Goal: Information Seeking & Learning: Learn about a topic

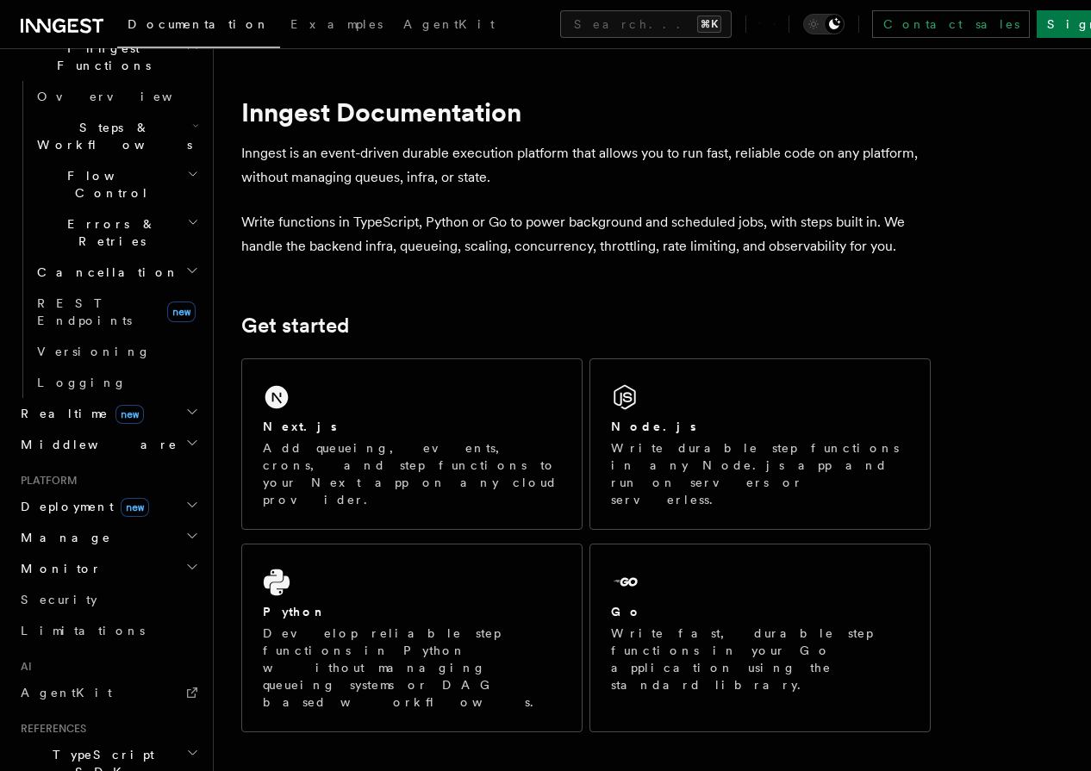
scroll to position [530, 0]
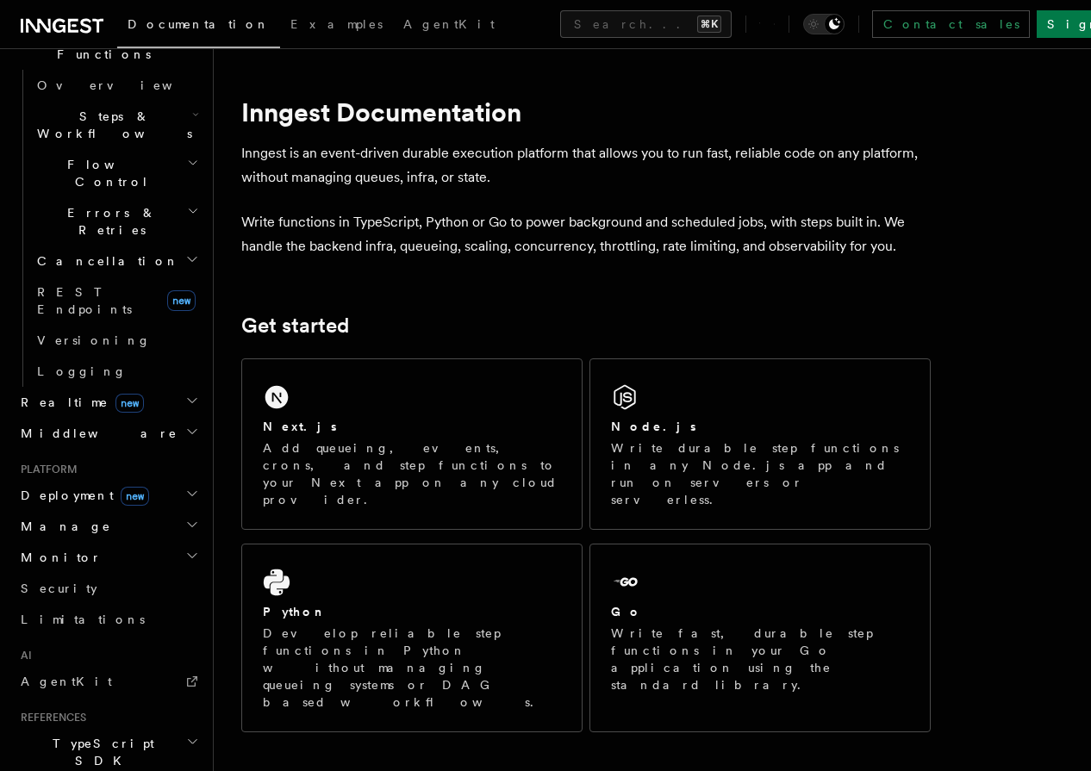
click at [83, 542] on h2 "Monitor" at bounding box center [108, 557] width 189 height 31
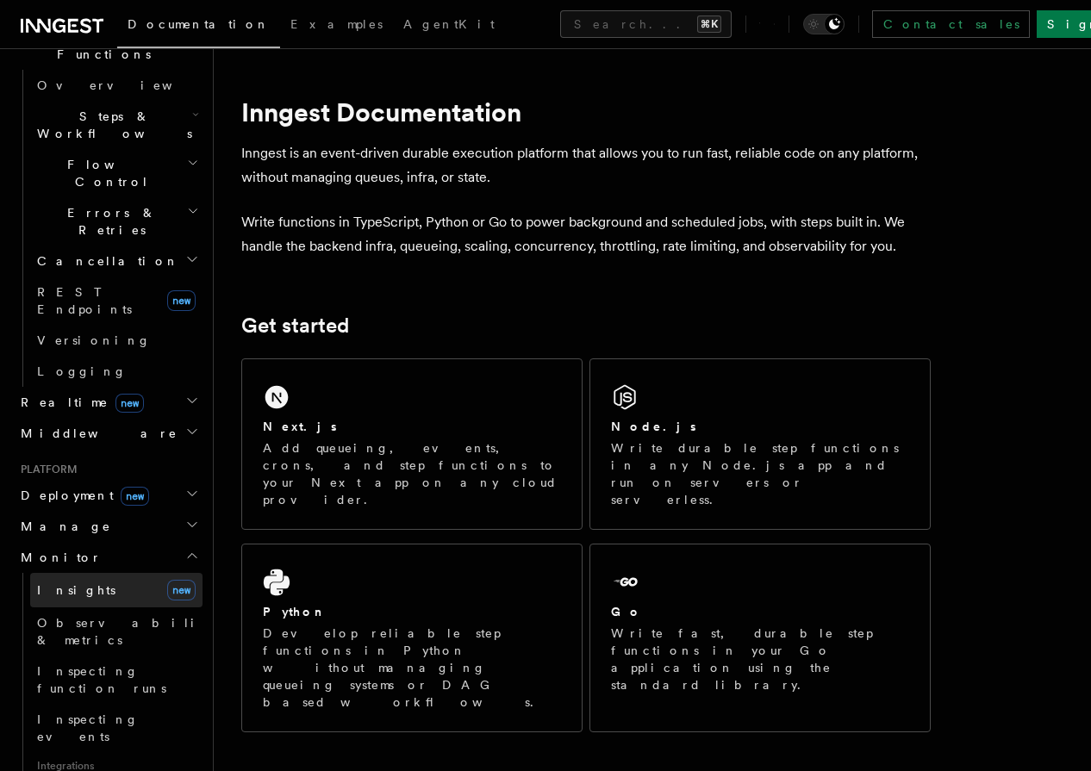
click at [85, 573] on link "Insights new" at bounding box center [116, 590] width 172 height 34
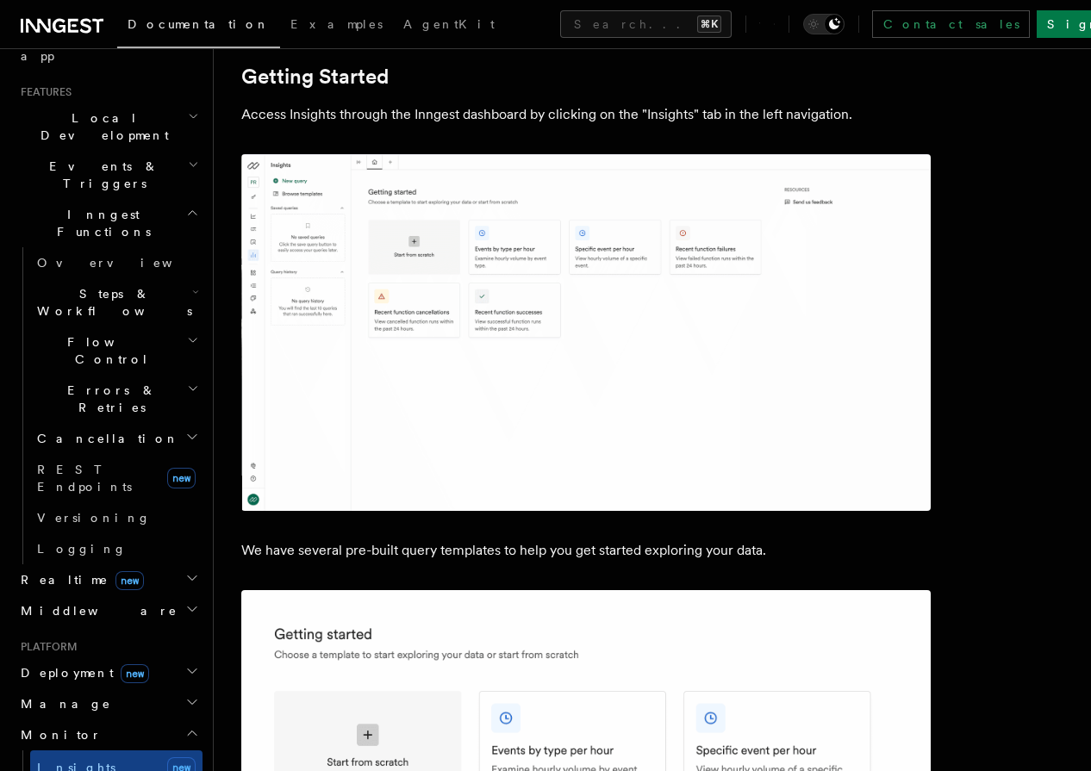
scroll to position [341, 0]
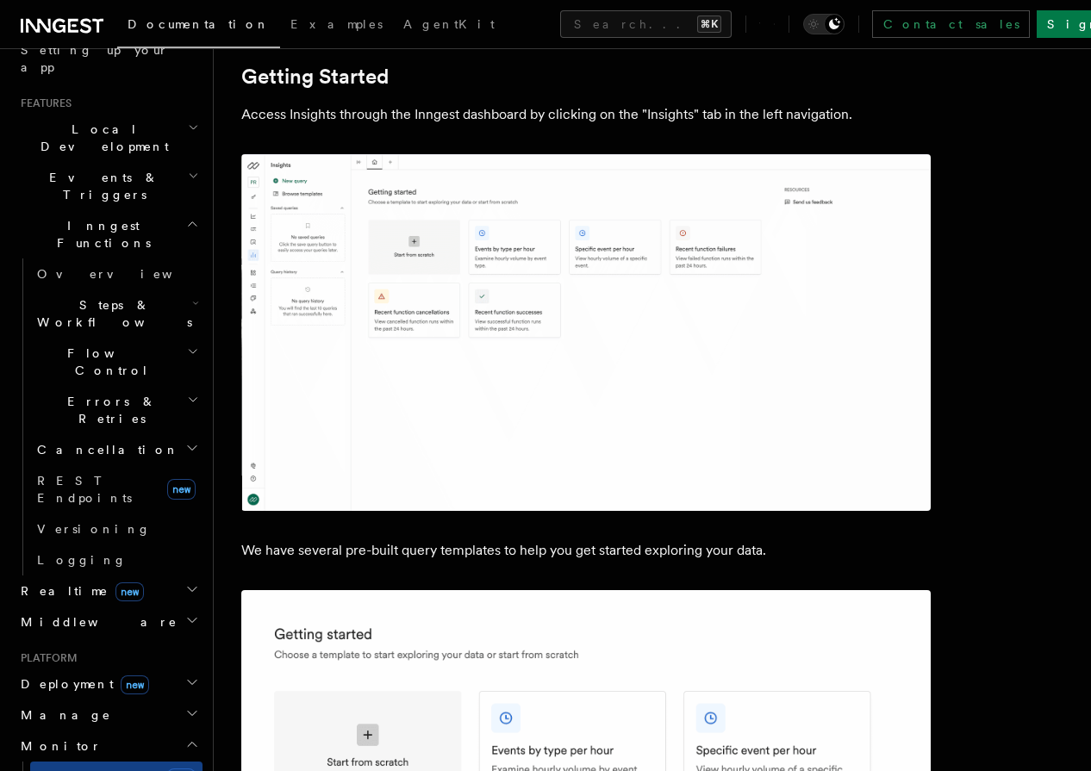
click at [163, 576] on h2 "Realtime new" at bounding box center [108, 591] width 189 height 31
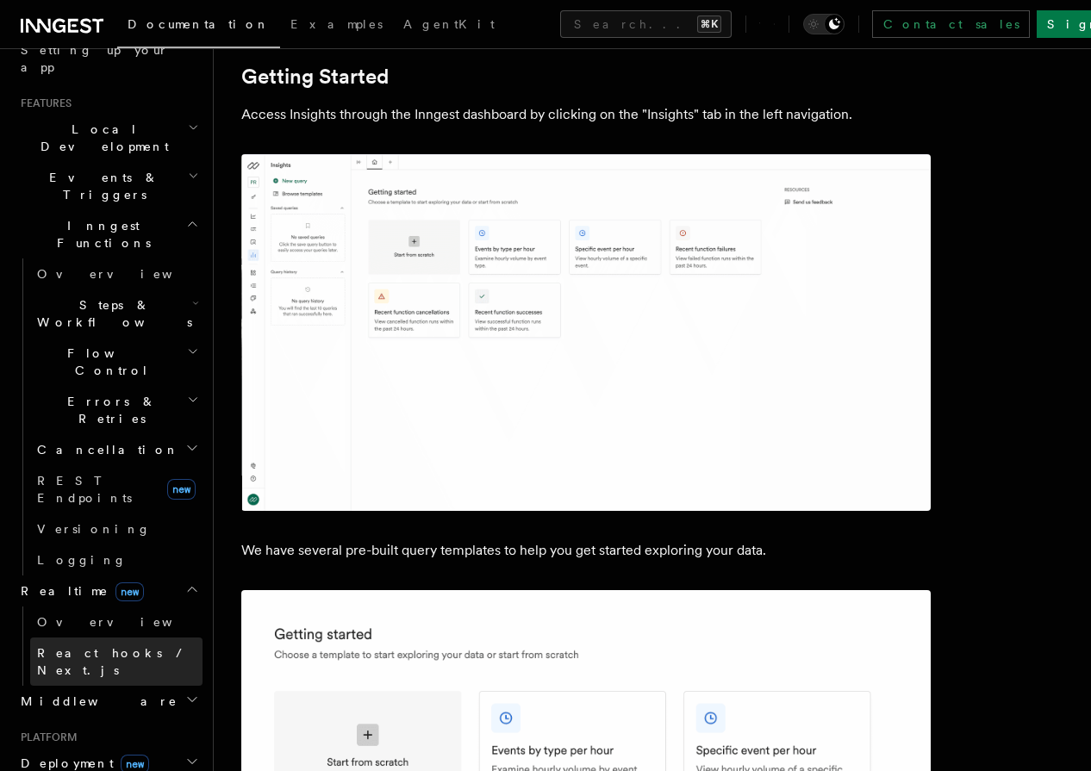
click at [136, 646] on span "React hooks / Next.js" at bounding box center [113, 661] width 152 height 31
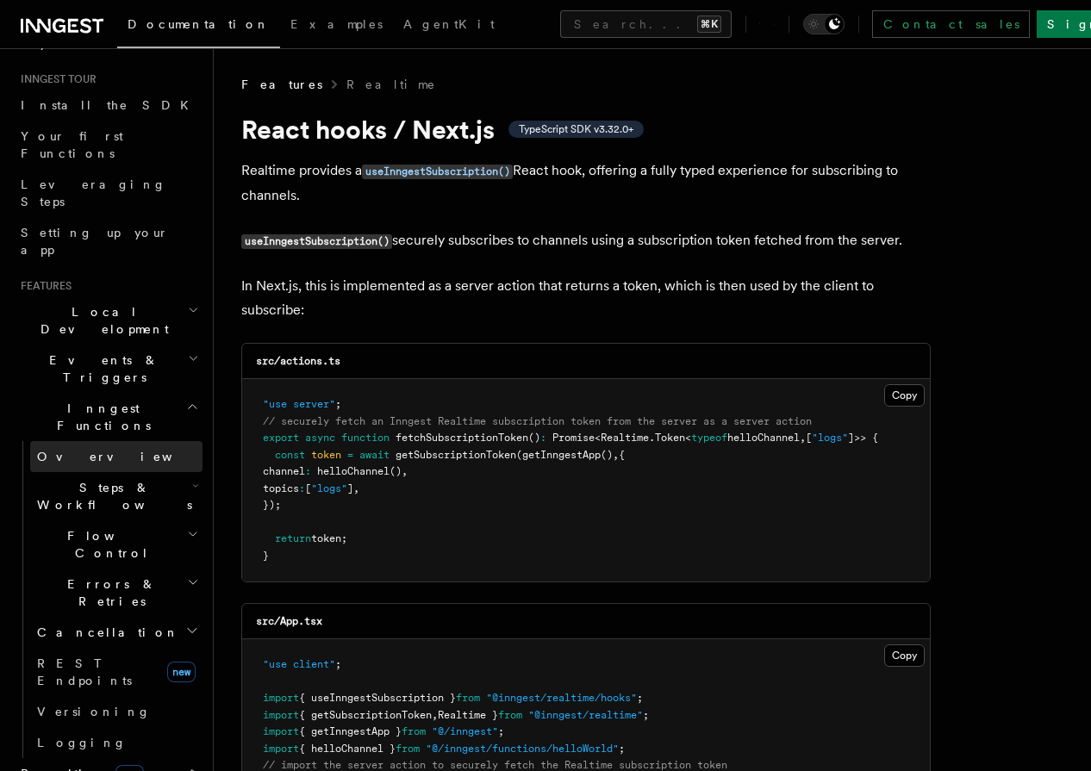
scroll to position [144, 0]
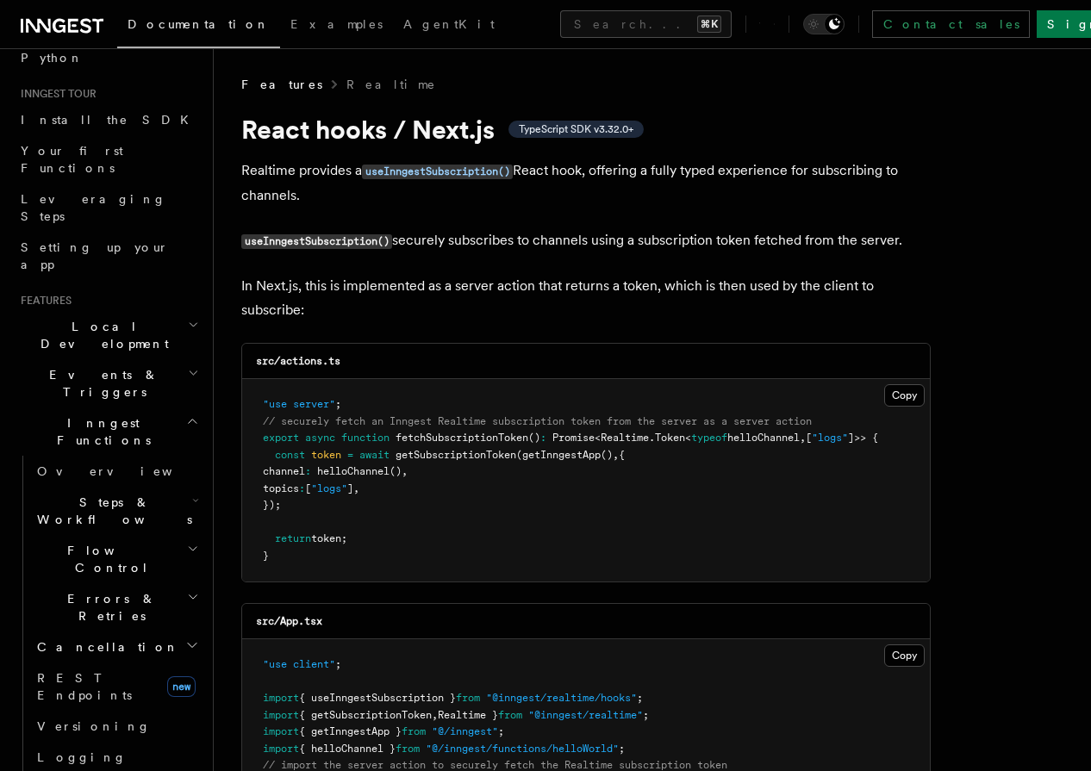
click at [141, 359] on h2 "Events & Triggers" at bounding box center [108, 383] width 189 height 48
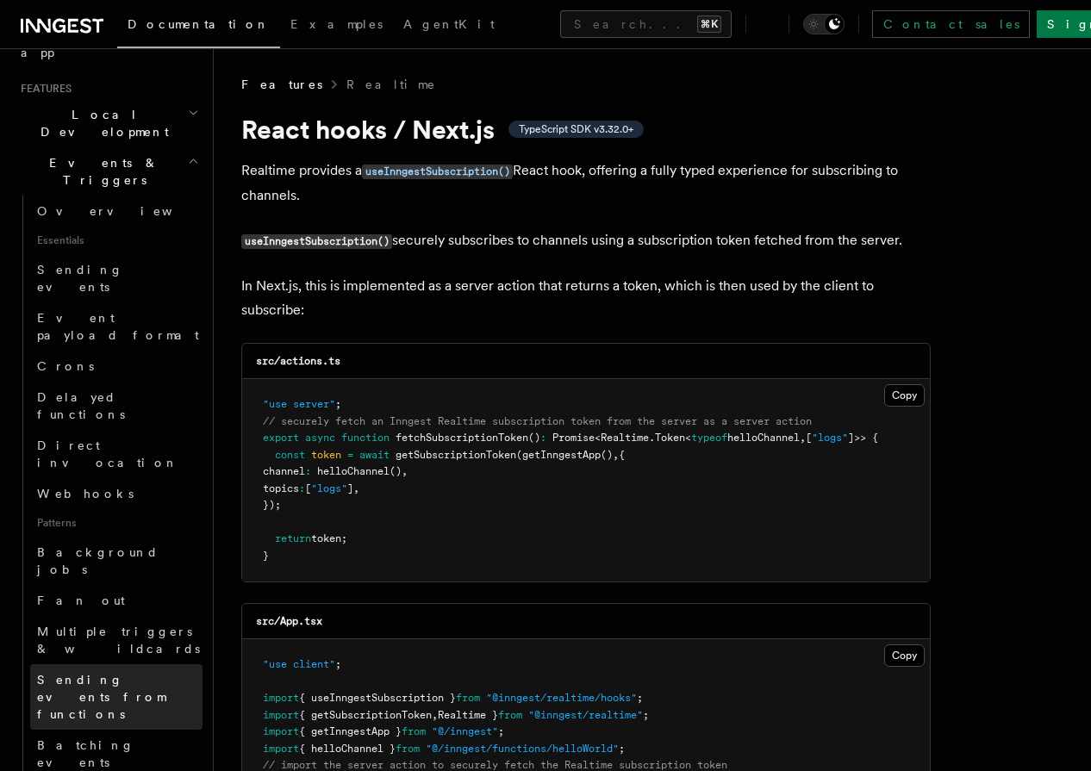
scroll to position [398, 0]
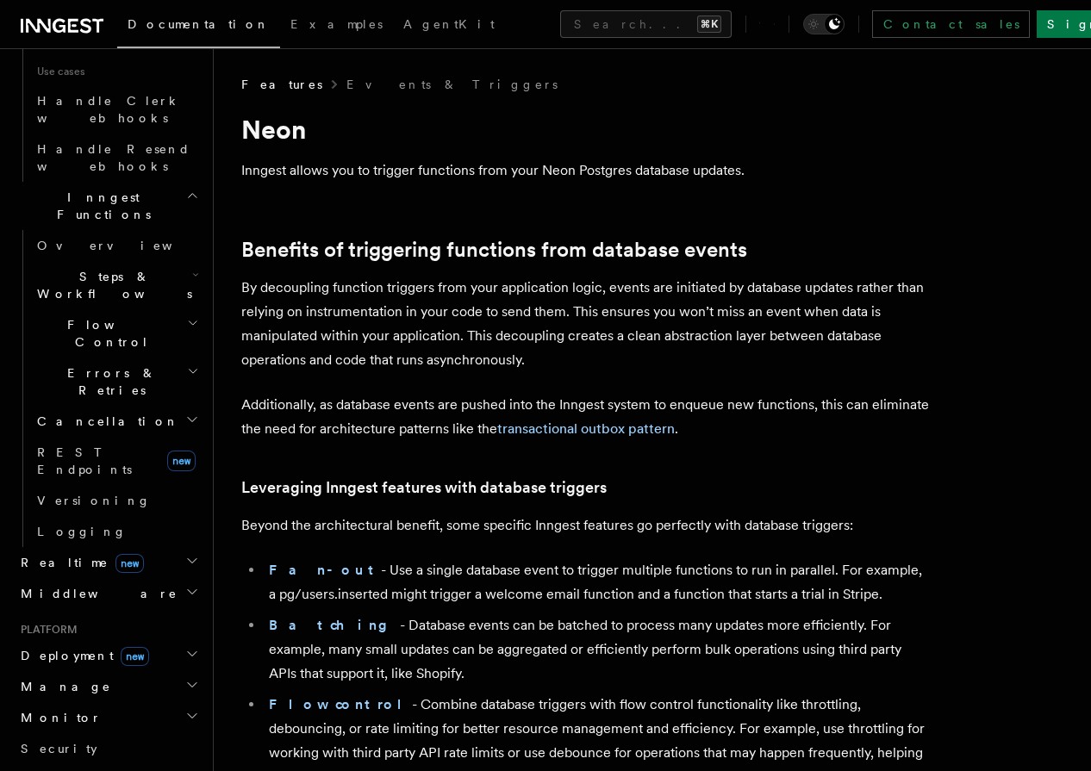
scroll to position [1248, 0]
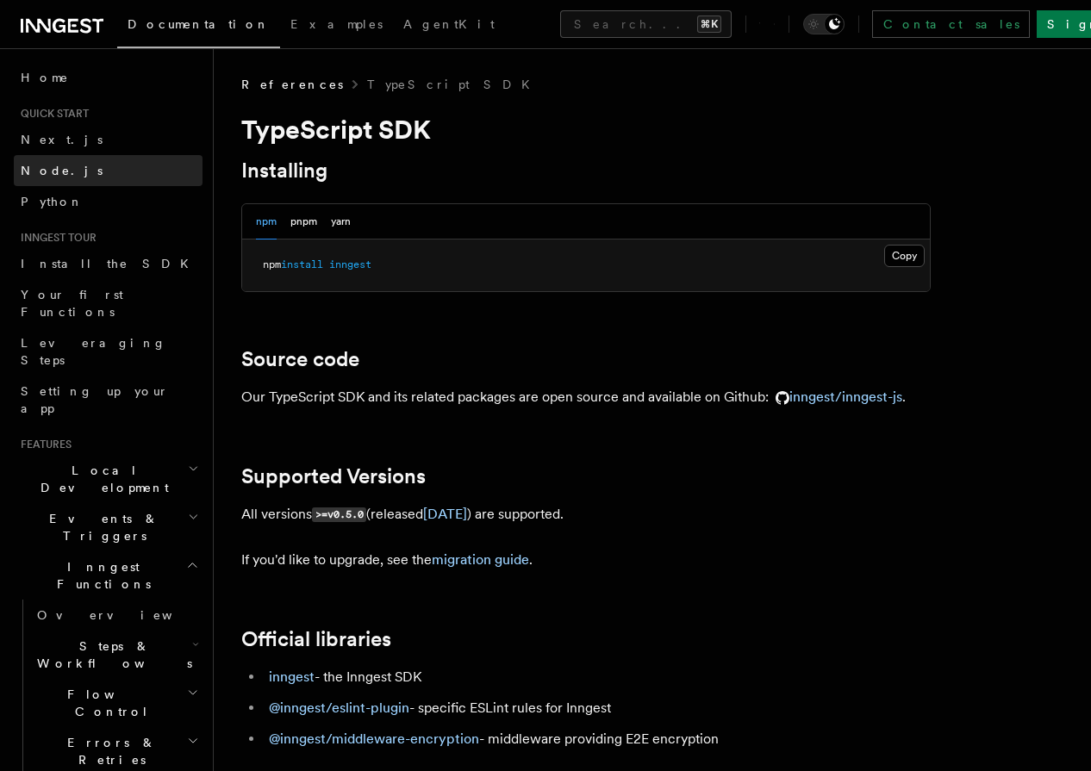
click at [95, 162] on link "Node.js" at bounding box center [108, 170] width 189 height 31
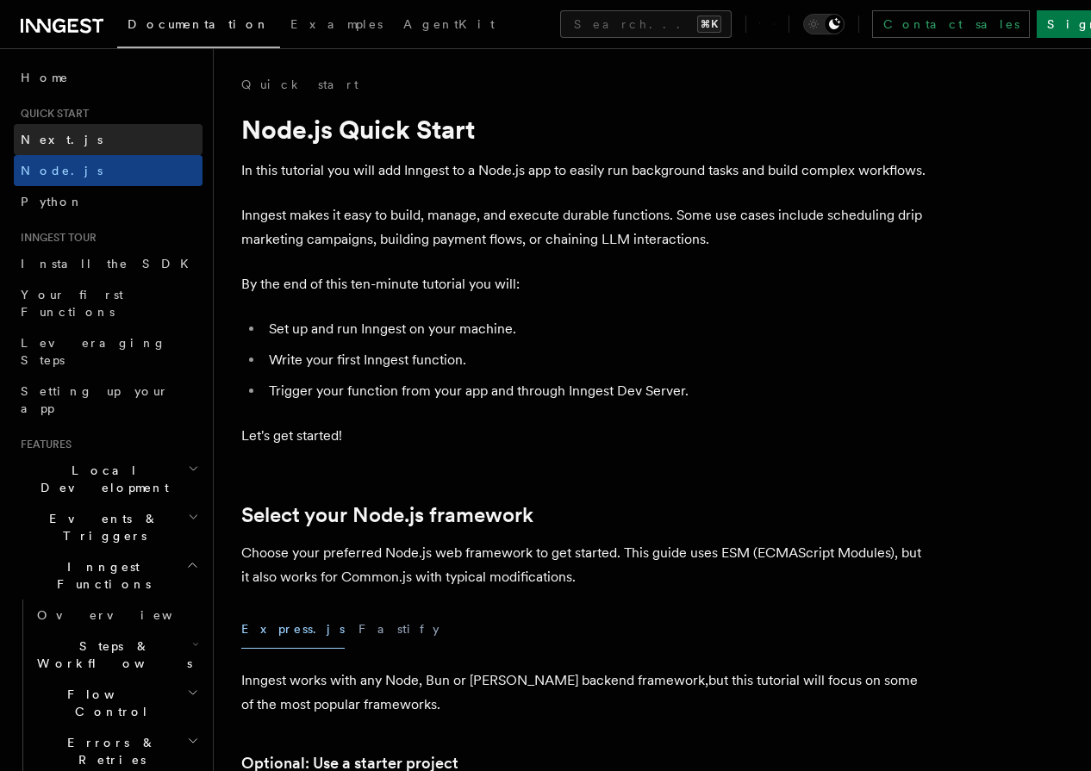
click at [100, 143] on link "Next.js" at bounding box center [108, 139] width 189 height 31
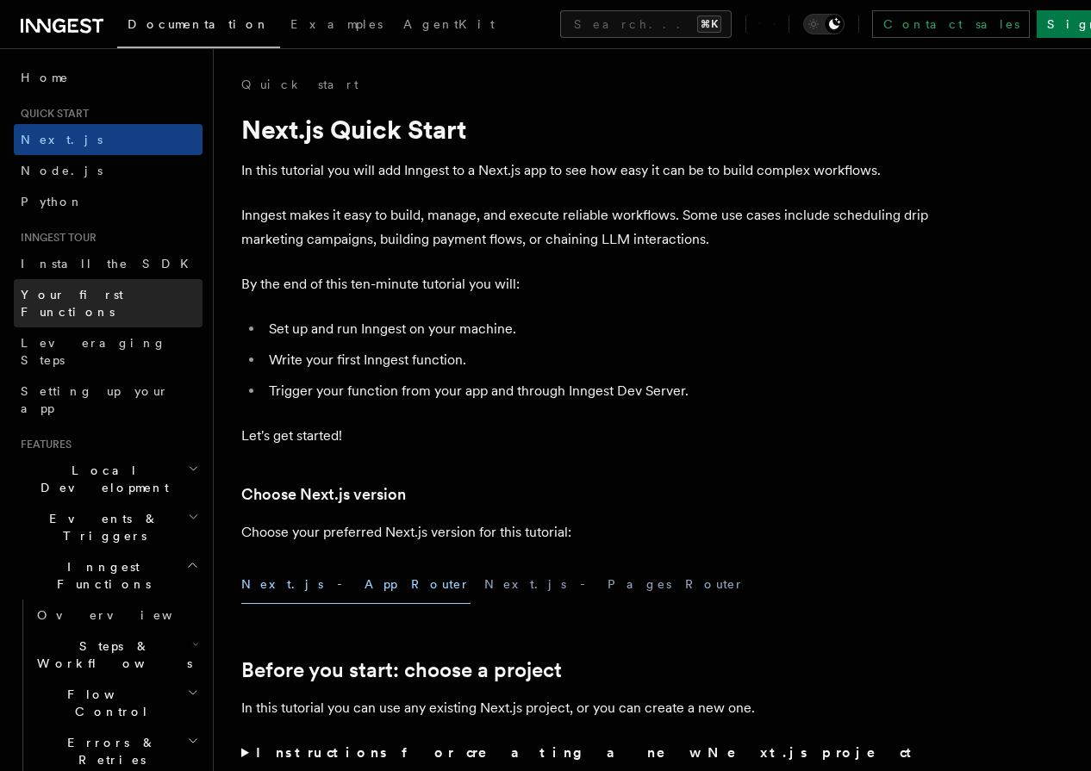
click at [123, 294] on span "Your first Functions" at bounding box center [72, 303] width 103 height 31
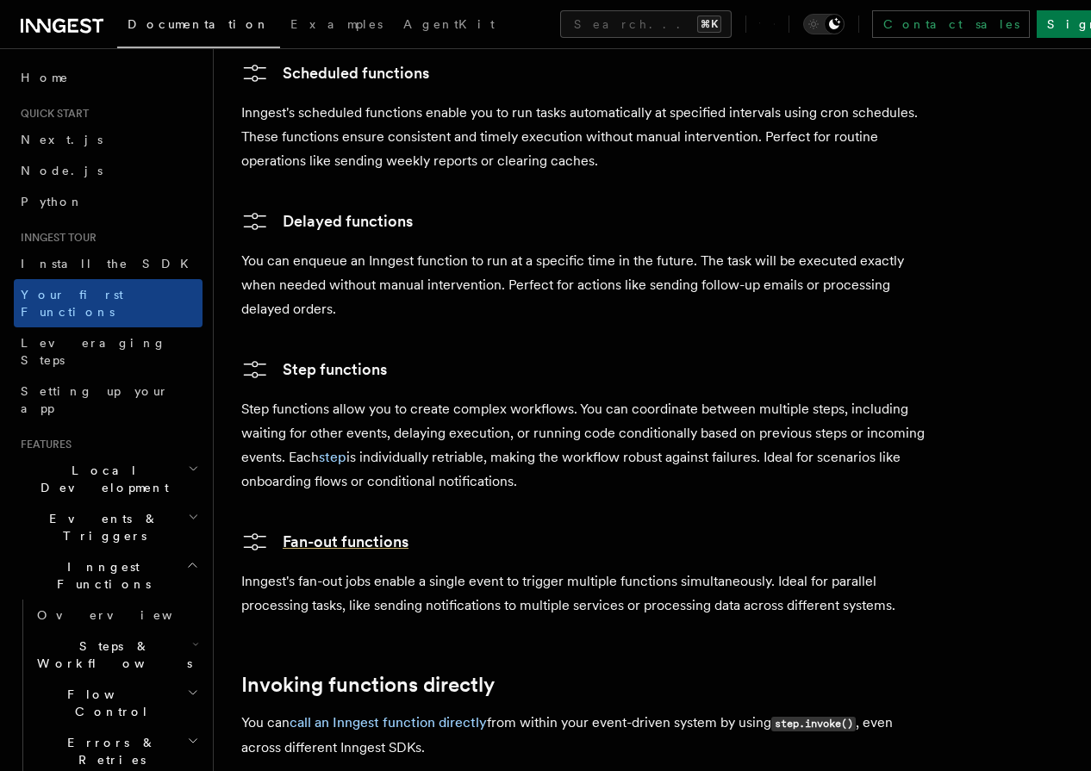
scroll to position [2940, 0]
